Goal: Navigation & Orientation: Find specific page/section

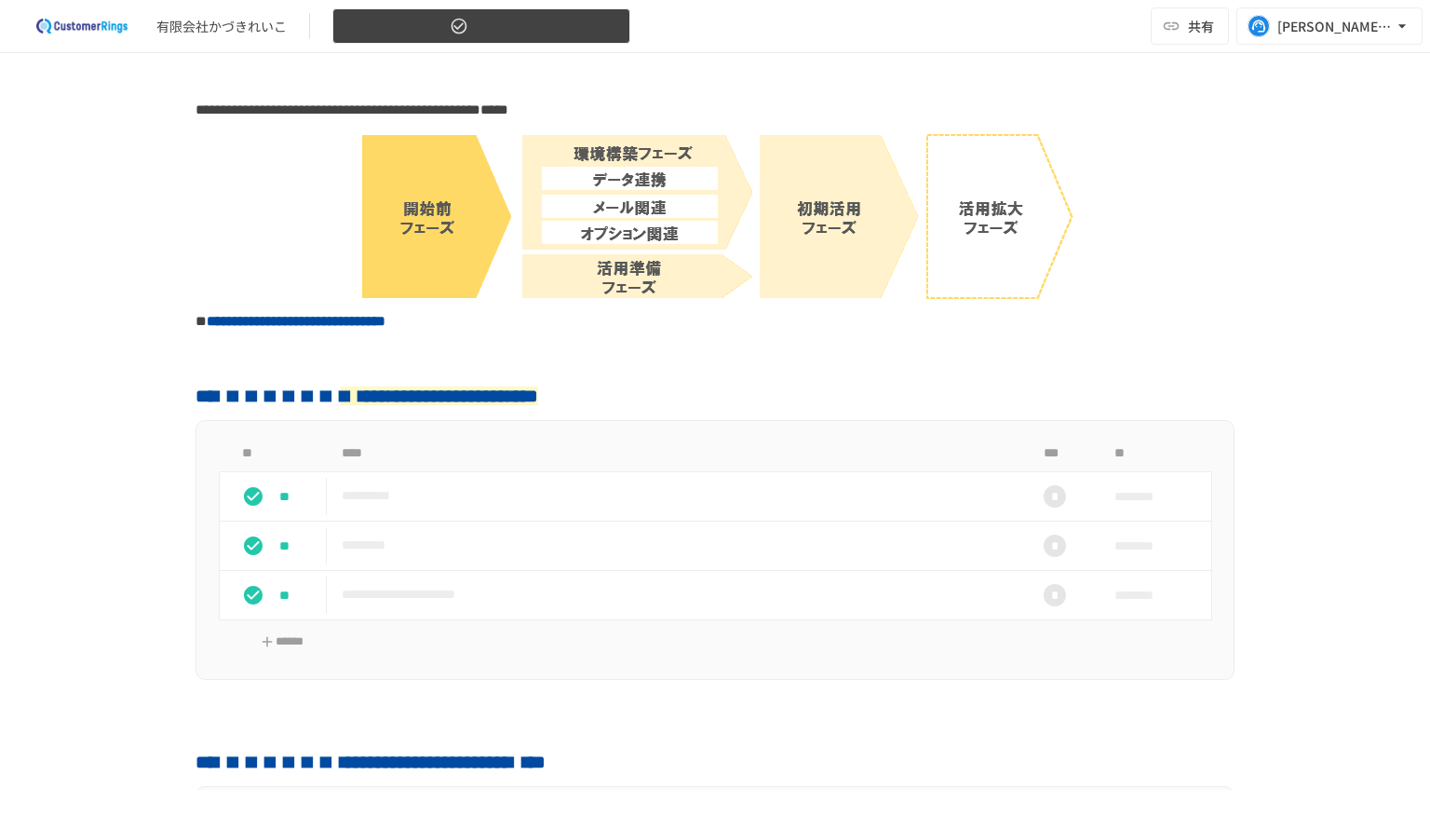
click at [604, 31] on icon "button" at bounding box center [609, 26] width 19 height 19
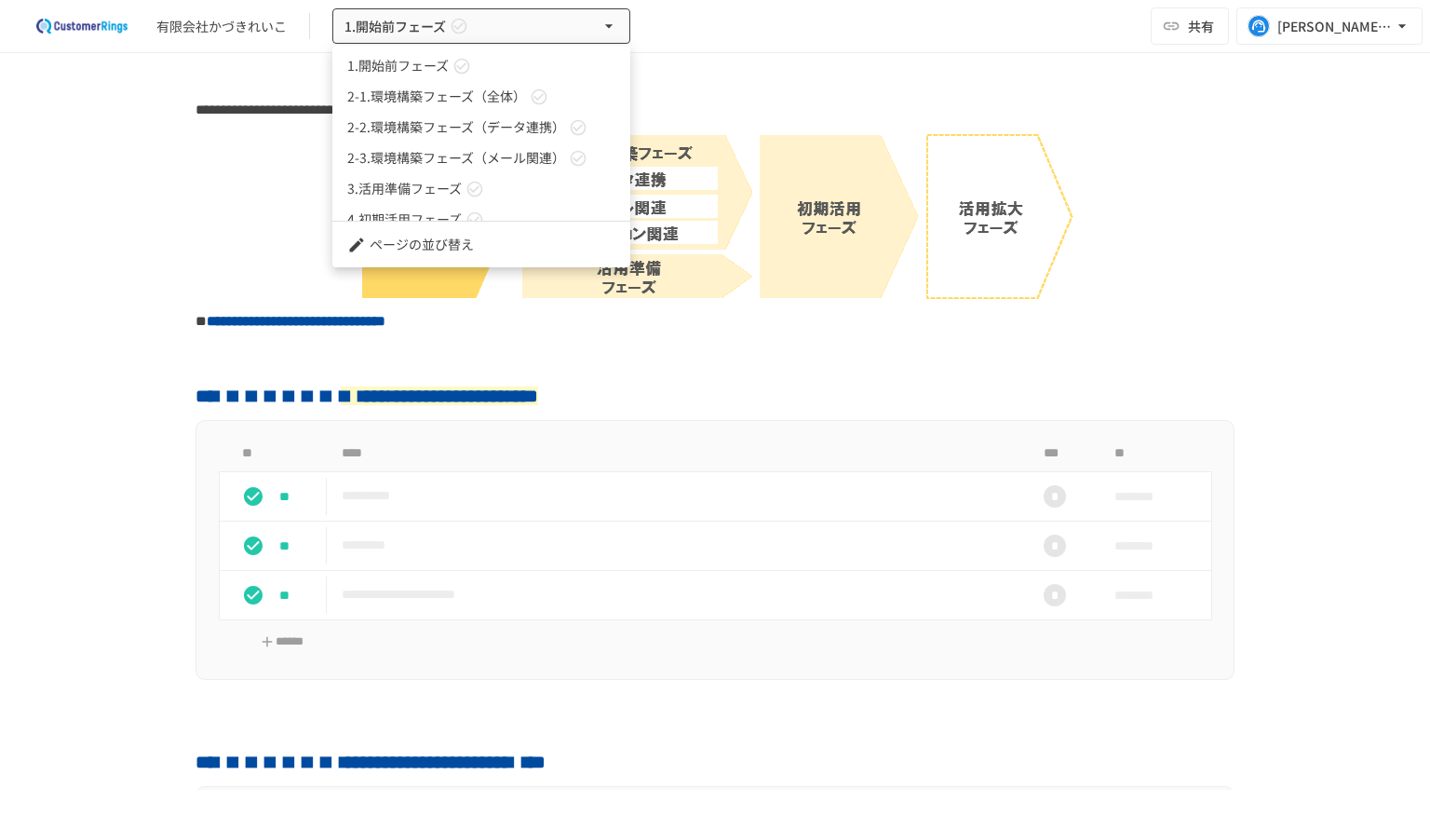
scroll to position [51, 0]
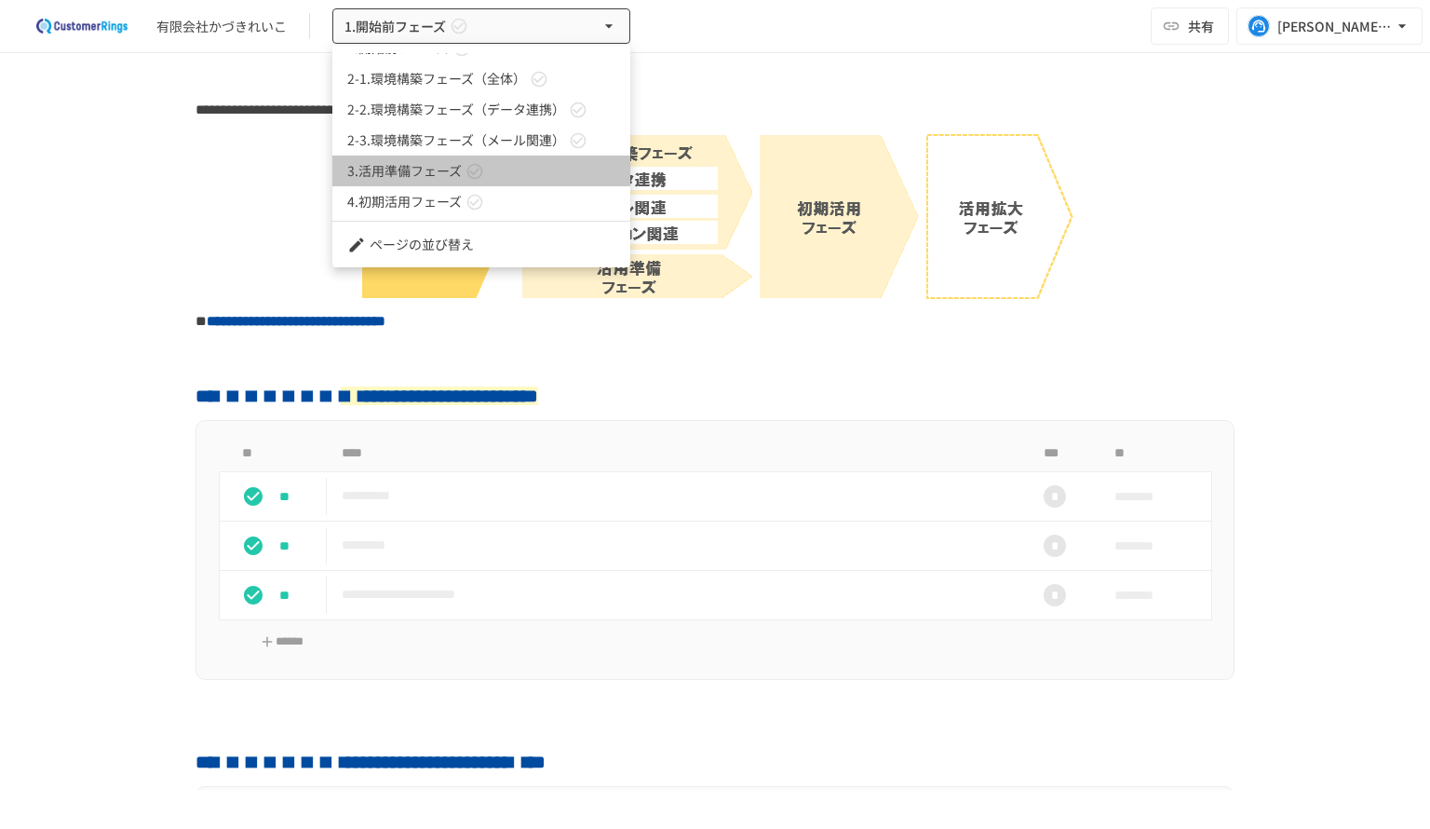
click at [533, 173] on link "3.活用準備フェーズ" at bounding box center [481, 170] width 298 height 31
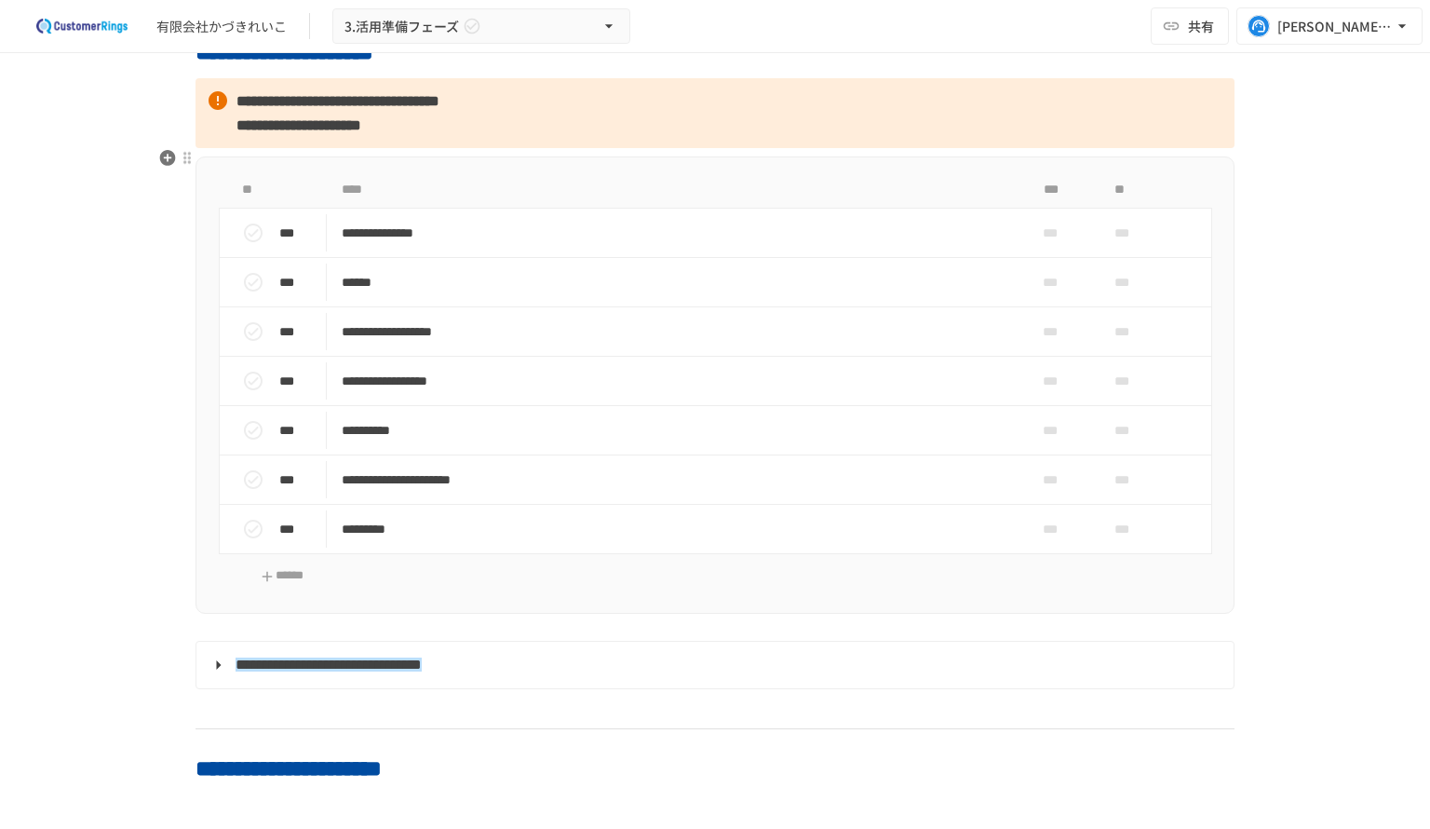
scroll to position [2421, 0]
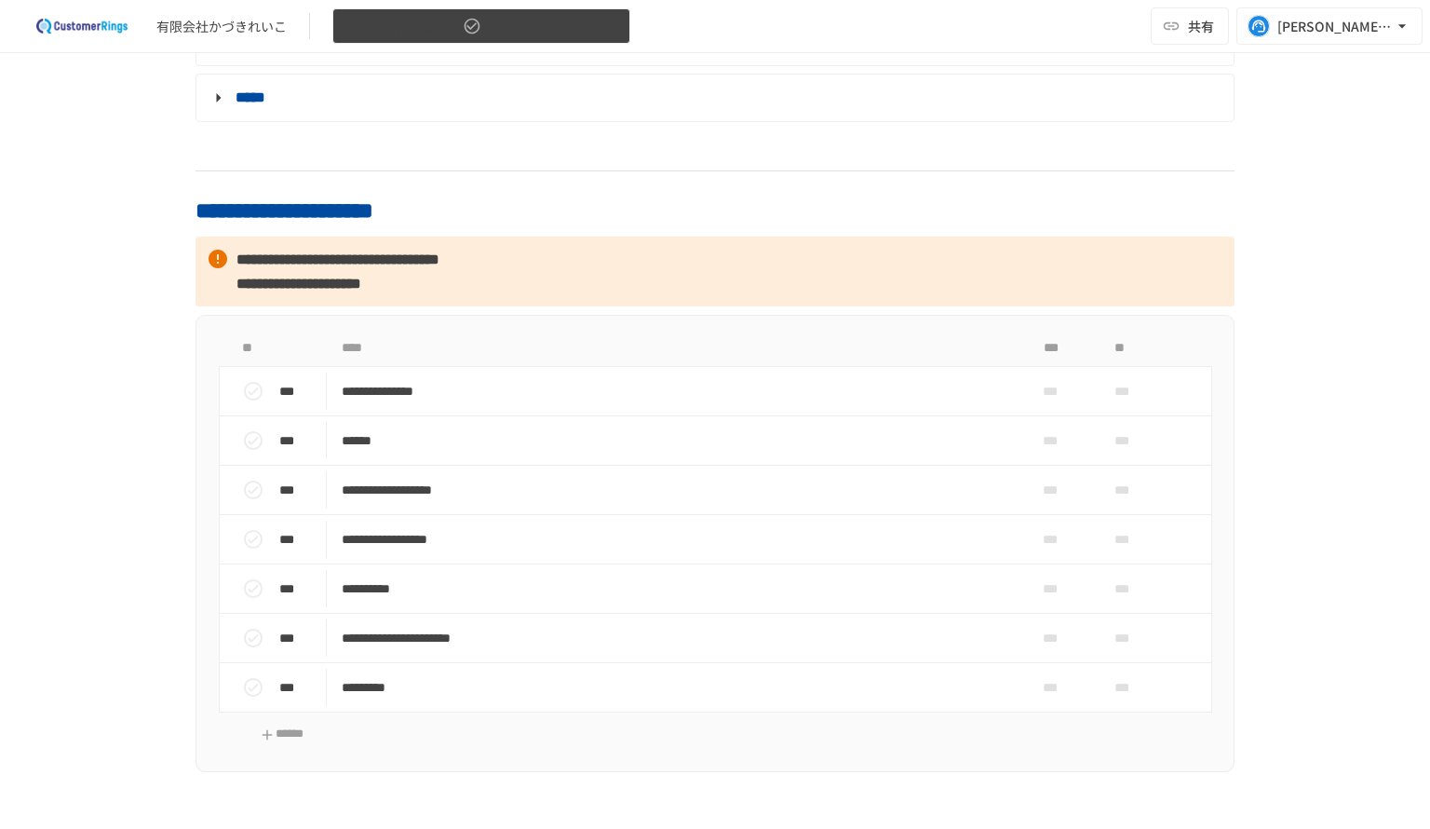
click at [604, 42] on button "3.活用準備フェーズ" at bounding box center [481, 26] width 298 height 36
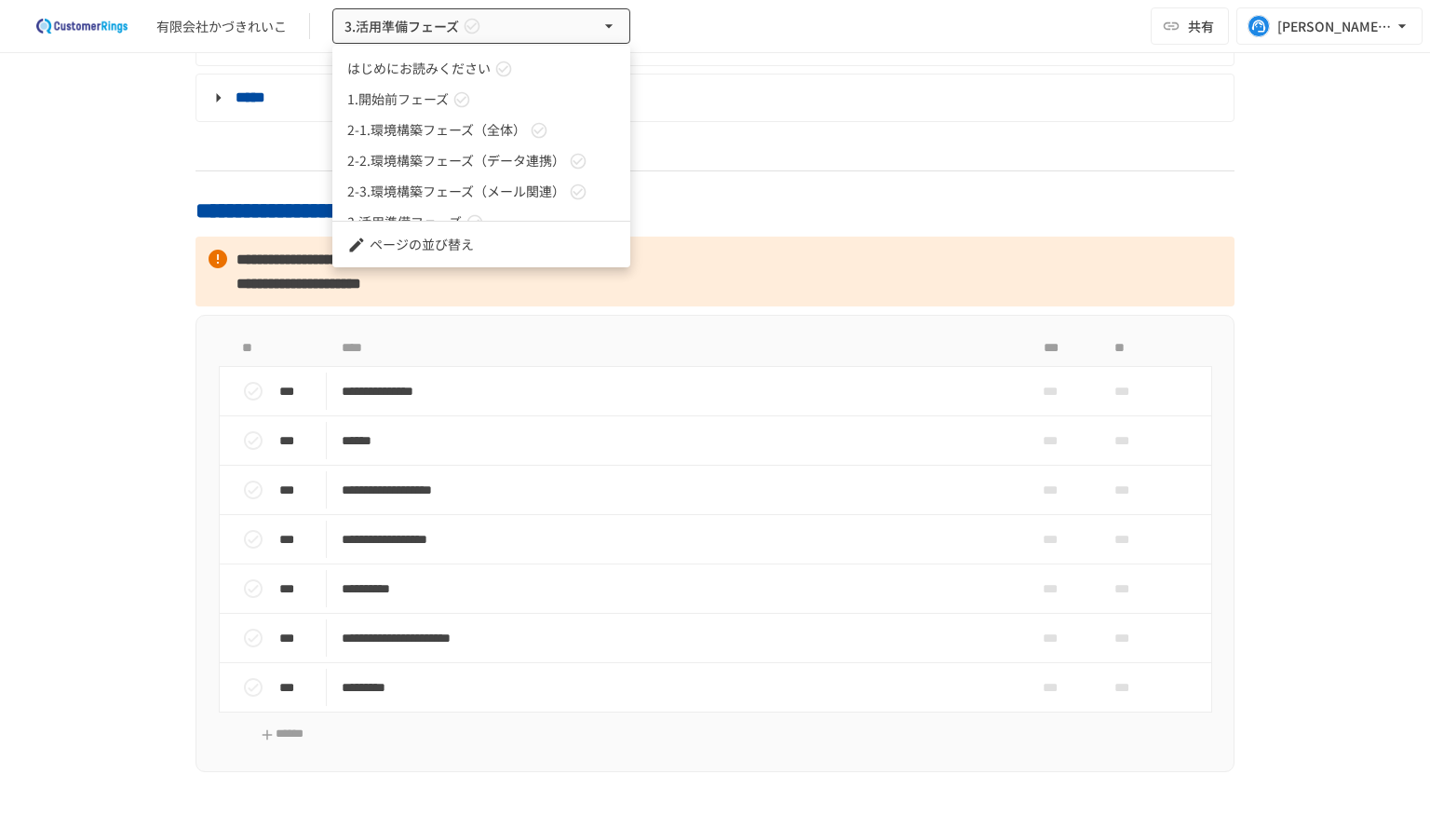
click at [536, 95] on link "1.開始前フェーズ" at bounding box center [481, 99] width 298 height 31
